Goal: Find specific page/section: Find specific page/section

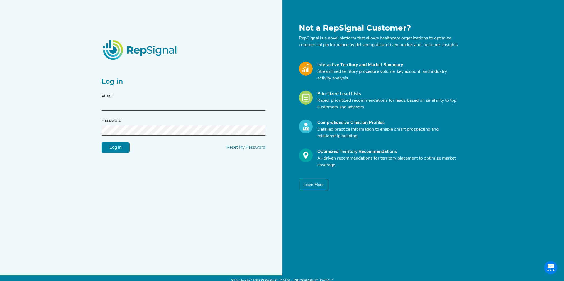
click at [128, 108] on input "text" at bounding box center [184, 105] width 164 height 10
type input "[PERSON_NAME][EMAIL_ADDRESS][PERSON_NAME][DOMAIN_NAME]"
click at [102, 142] on input "Log in" at bounding box center [116, 147] width 28 height 11
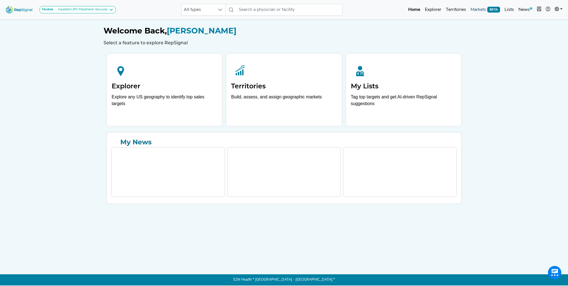
click at [475, 12] on link "Markets BETA" at bounding box center [485, 9] width 34 height 11
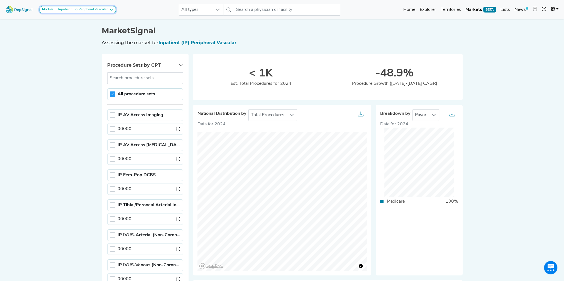
click at [112, 9] on icon at bounding box center [111, 10] width 4 height 4
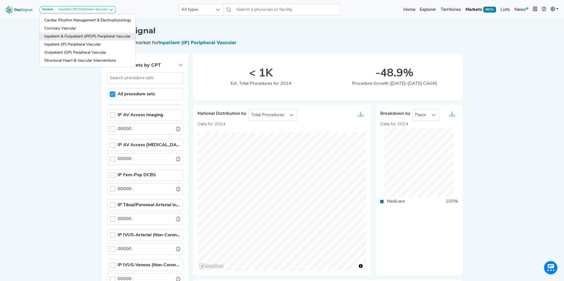
click at [99, 41] on link "Inpatient & Outpatient (IP/OP) Peripheral Vascular" at bounding box center [88, 45] width 96 height 8
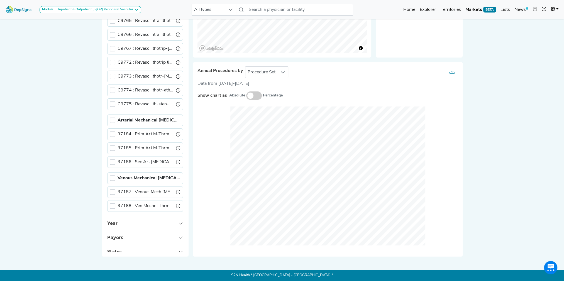
scroll to position [203, 0]
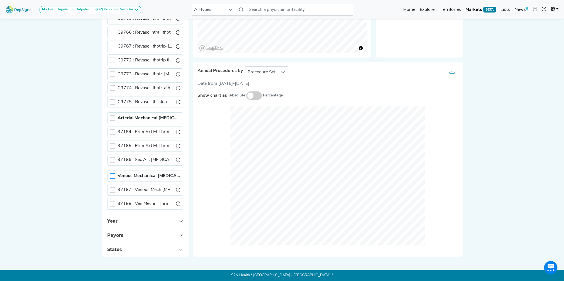
click at [114, 173] on div at bounding box center [113, 176] width 6 height 6
click at [285, 73] on div at bounding box center [282, 72] width 11 height 11
click at [268, 98] on li "Setting Of Care" at bounding box center [266, 97] width 43 height 11
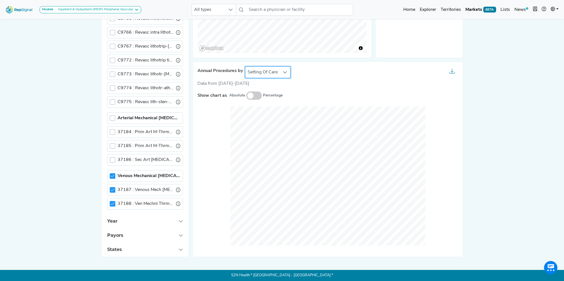
click at [470, 103] on div "Module Inpatient & Outpatient (IP/OP) Peripheral Vascular Cardiac Rhythm Manage…" at bounding box center [282, 31] width 564 height 499
click at [252, 95] on span at bounding box center [254, 96] width 16 height 8
click at [246, 96] on input "checkbox" at bounding box center [246, 96] width 0 height 0
click at [110, 189] on icon at bounding box center [112, 190] width 4 height 3
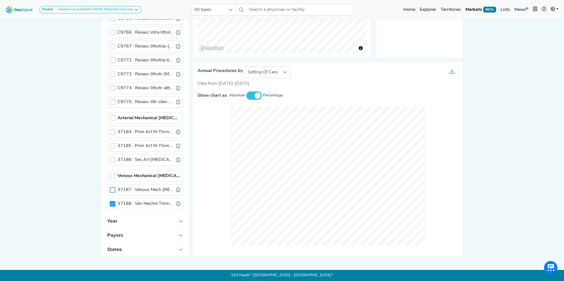
click at [110, 187] on div at bounding box center [113, 190] width 6 height 6
click at [110, 202] on icon at bounding box center [112, 204] width 4 height 4
click at [110, 201] on div at bounding box center [113, 204] width 6 height 6
